Goal: Transaction & Acquisition: Purchase product/service

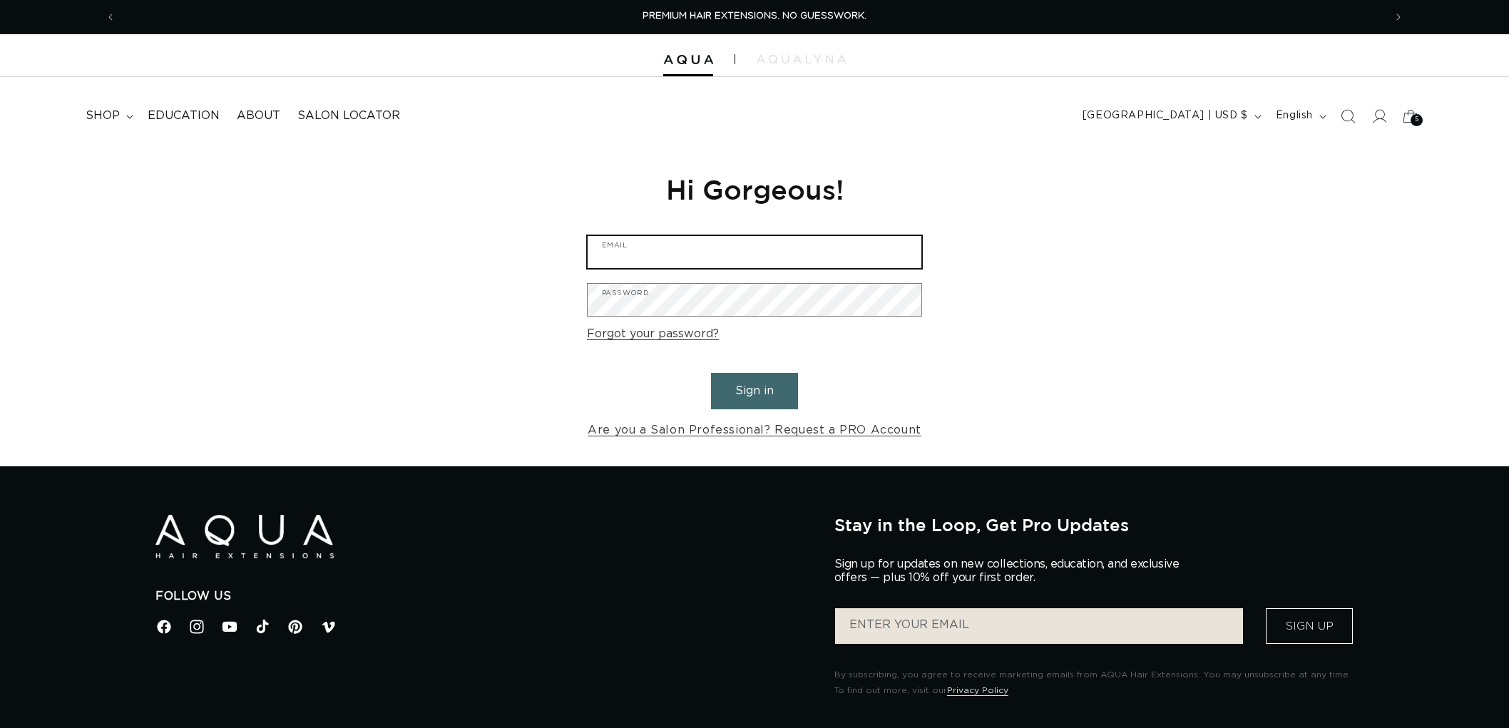
type input "graphics@pabeauty.com"
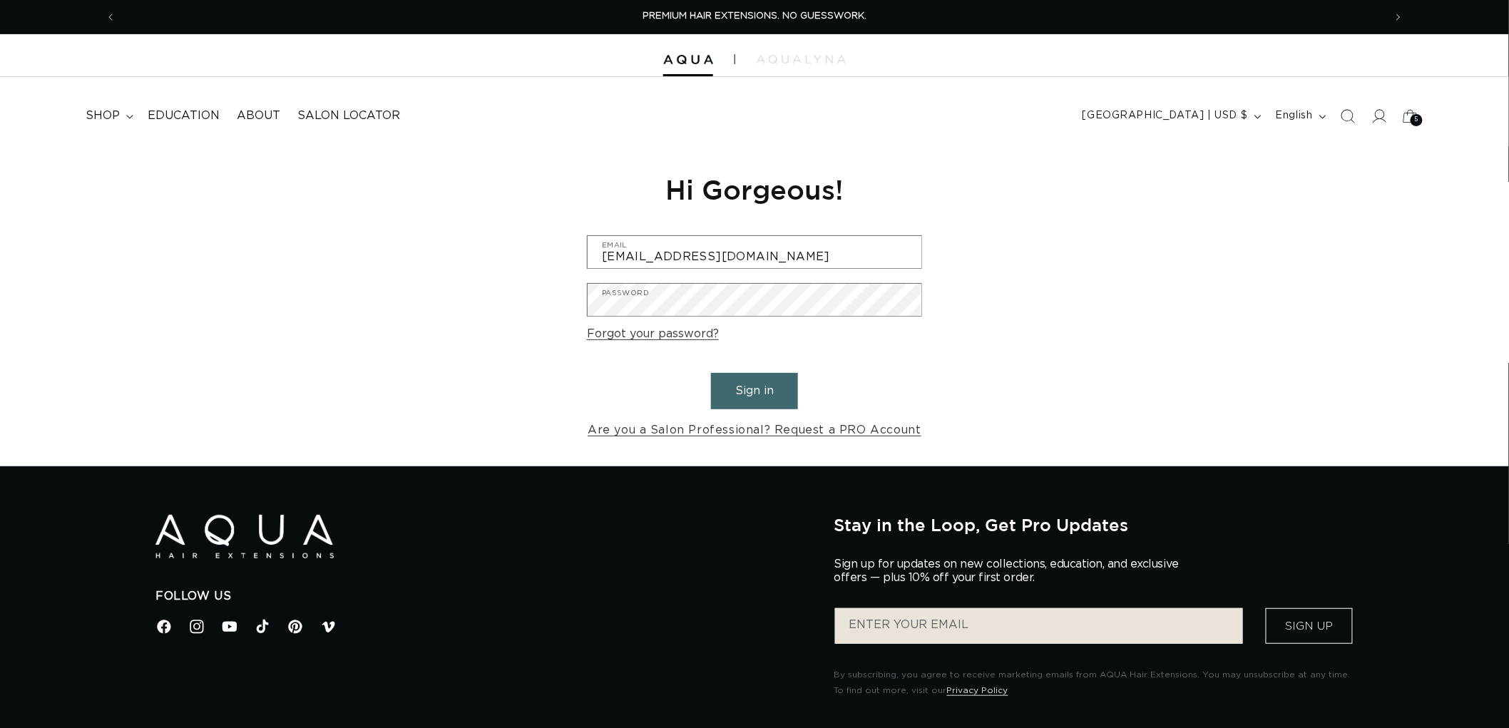
click at [747, 392] on button "Sign in" at bounding box center [754, 391] width 87 height 36
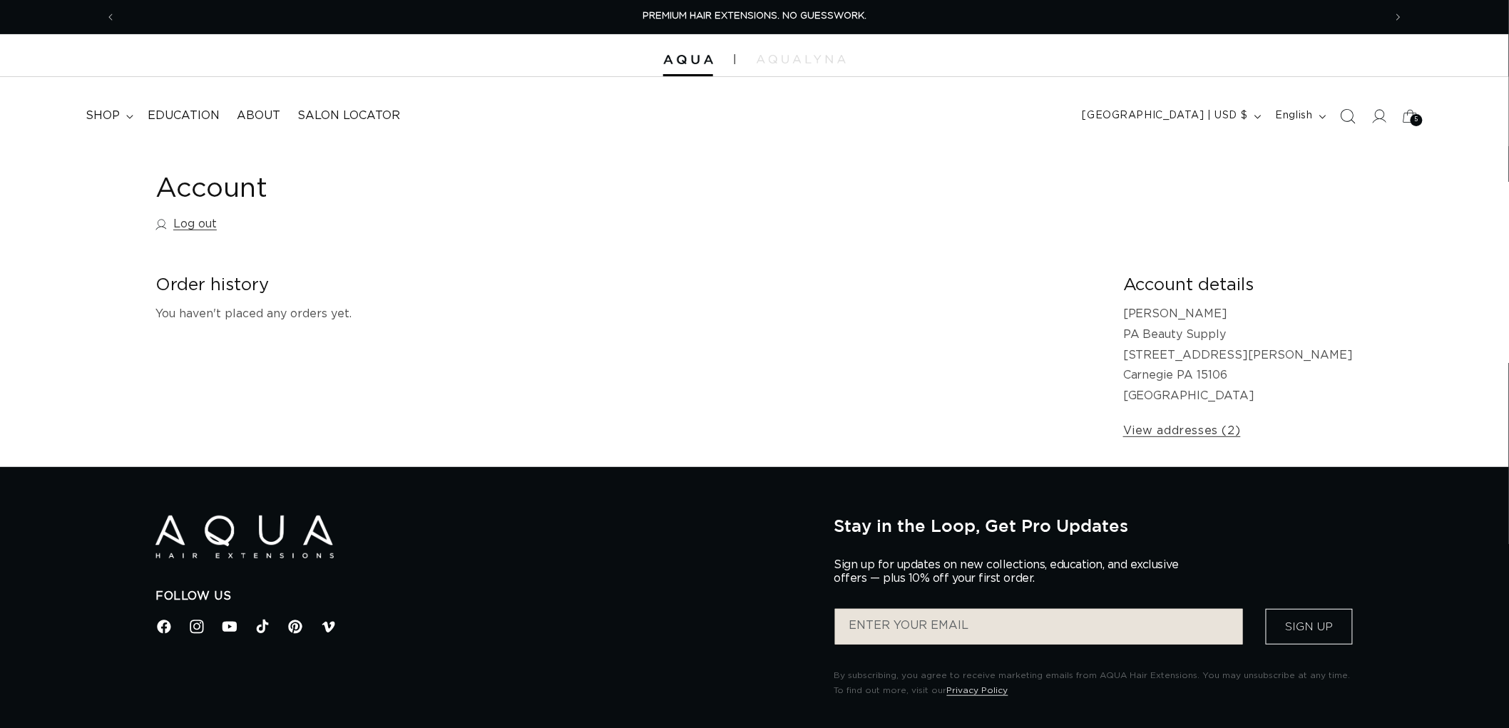
click at [1342, 118] on icon "Search" at bounding box center [1347, 115] width 15 height 15
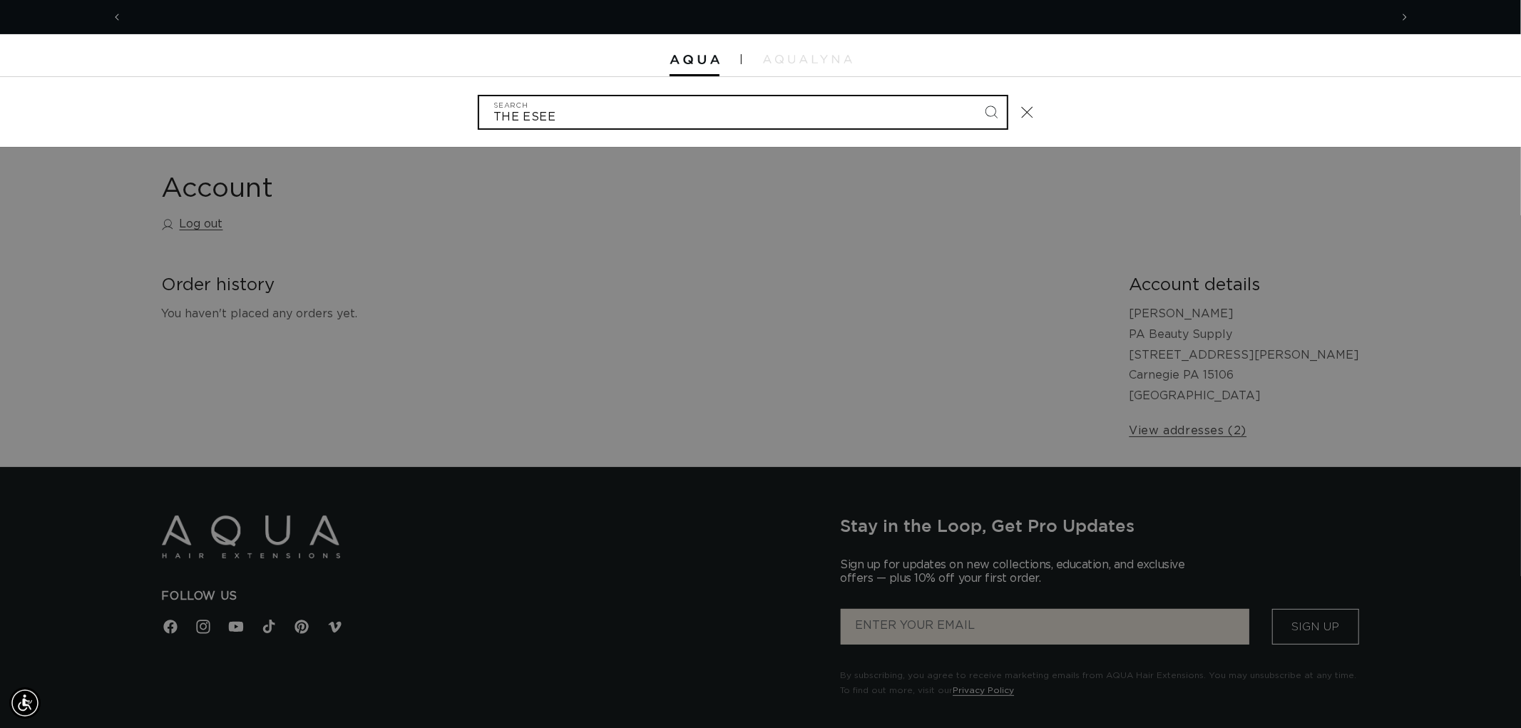
scroll to position [0, 1267]
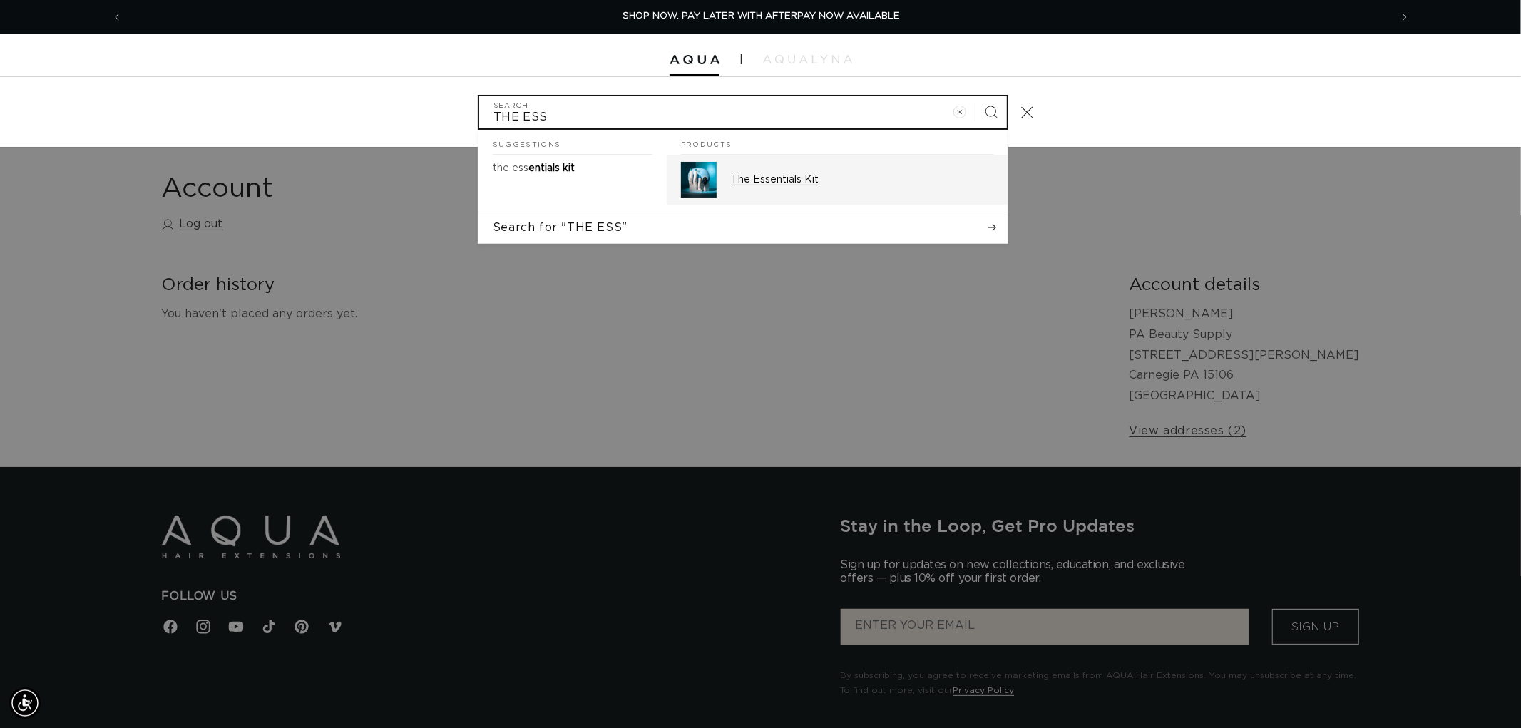
type input "THE ESS"
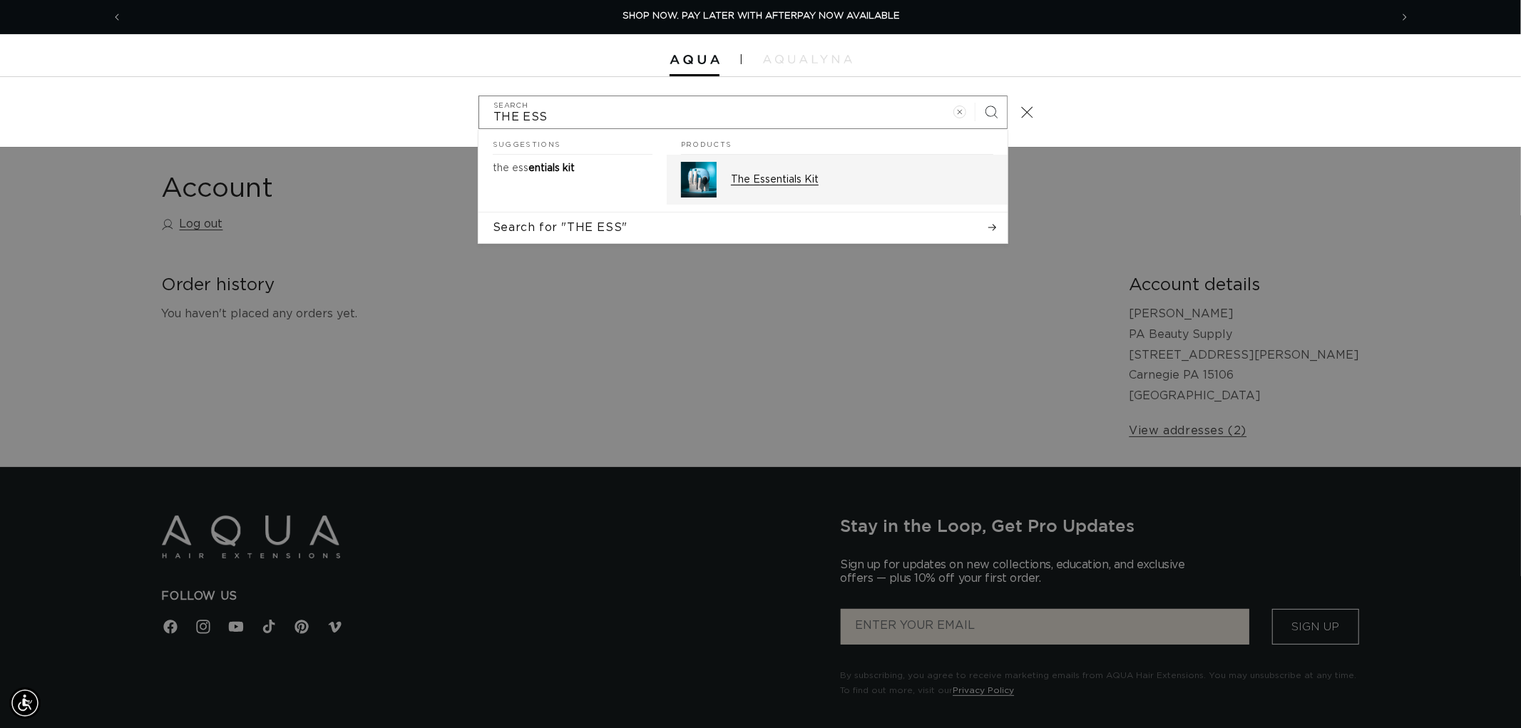
click at [781, 175] on p "The Essentials Kit" at bounding box center [862, 179] width 262 height 13
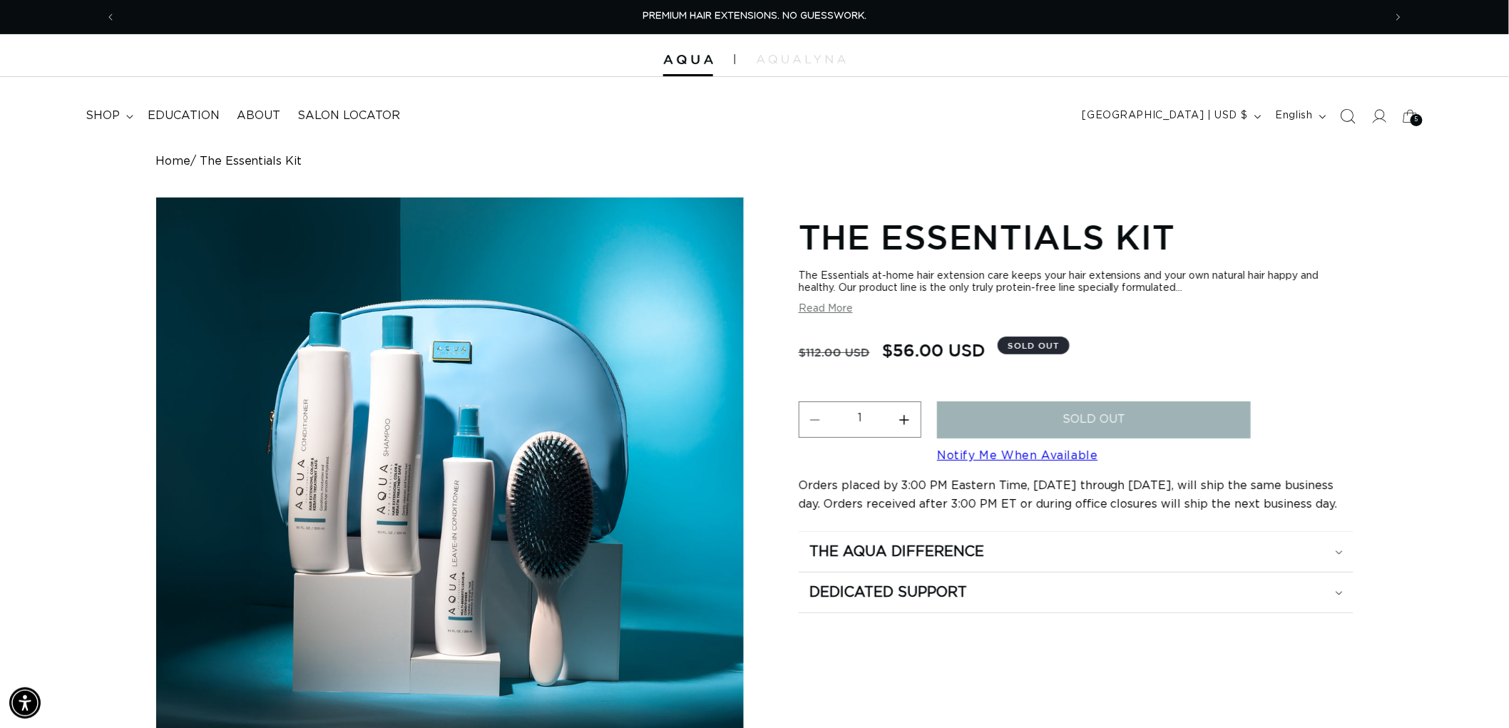
click at [1352, 111] on icon "Search" at bounding box center [1349, 116] width 15 height 15
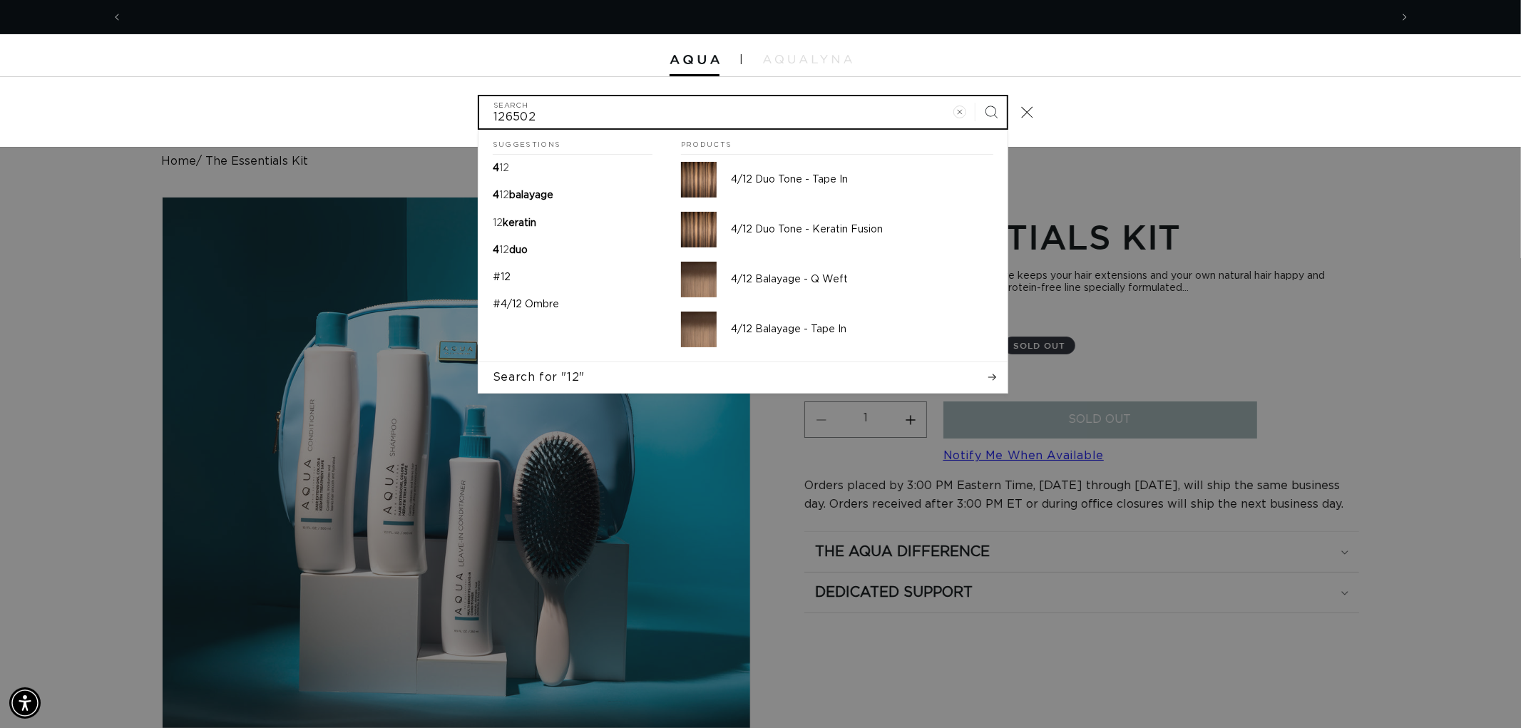
type input "126502"
click at [976, 96] on button "Search" at bounding box center [991, 111] width 31 height 31
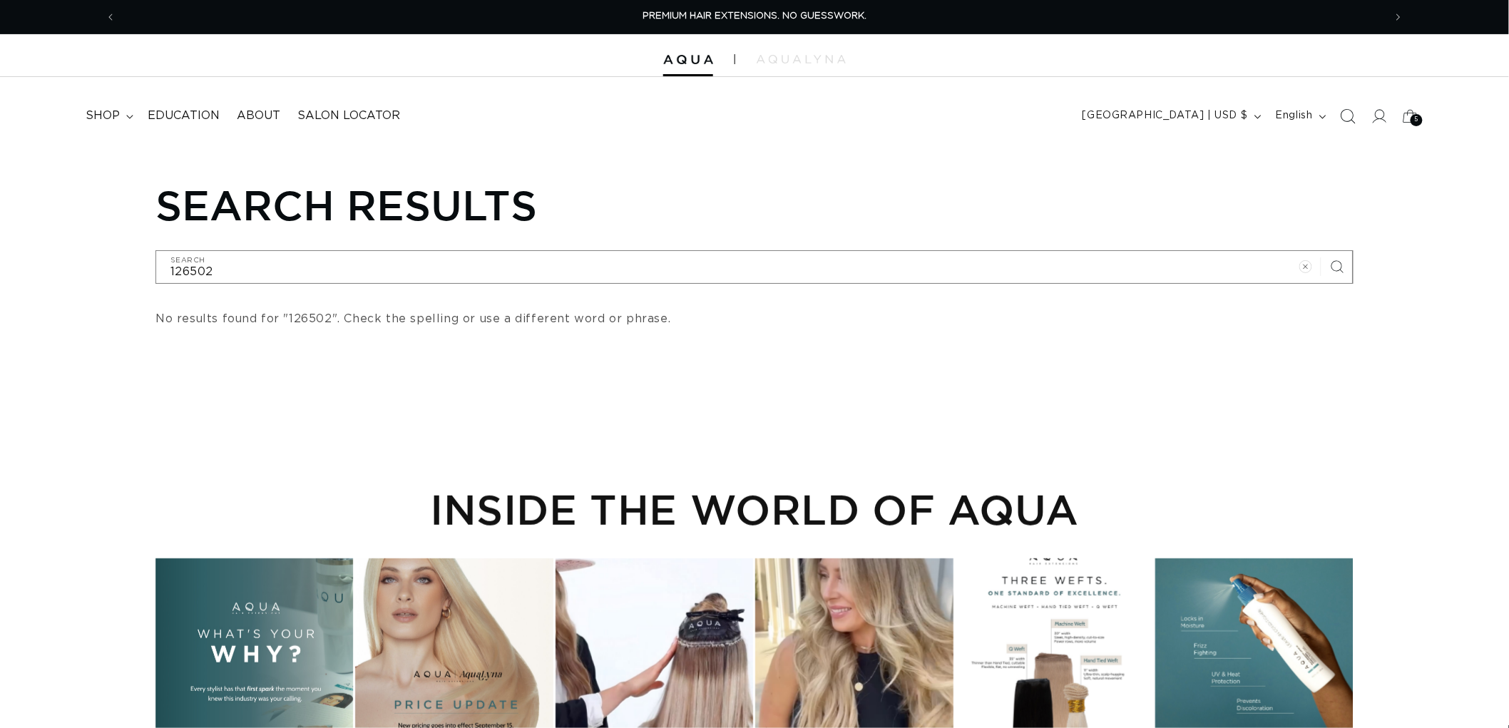
click at [1353, 116] on icon "Search" at bounding box center [1347, 115] width 15 height 15
